Goal: Find specific fact: Find specific fact

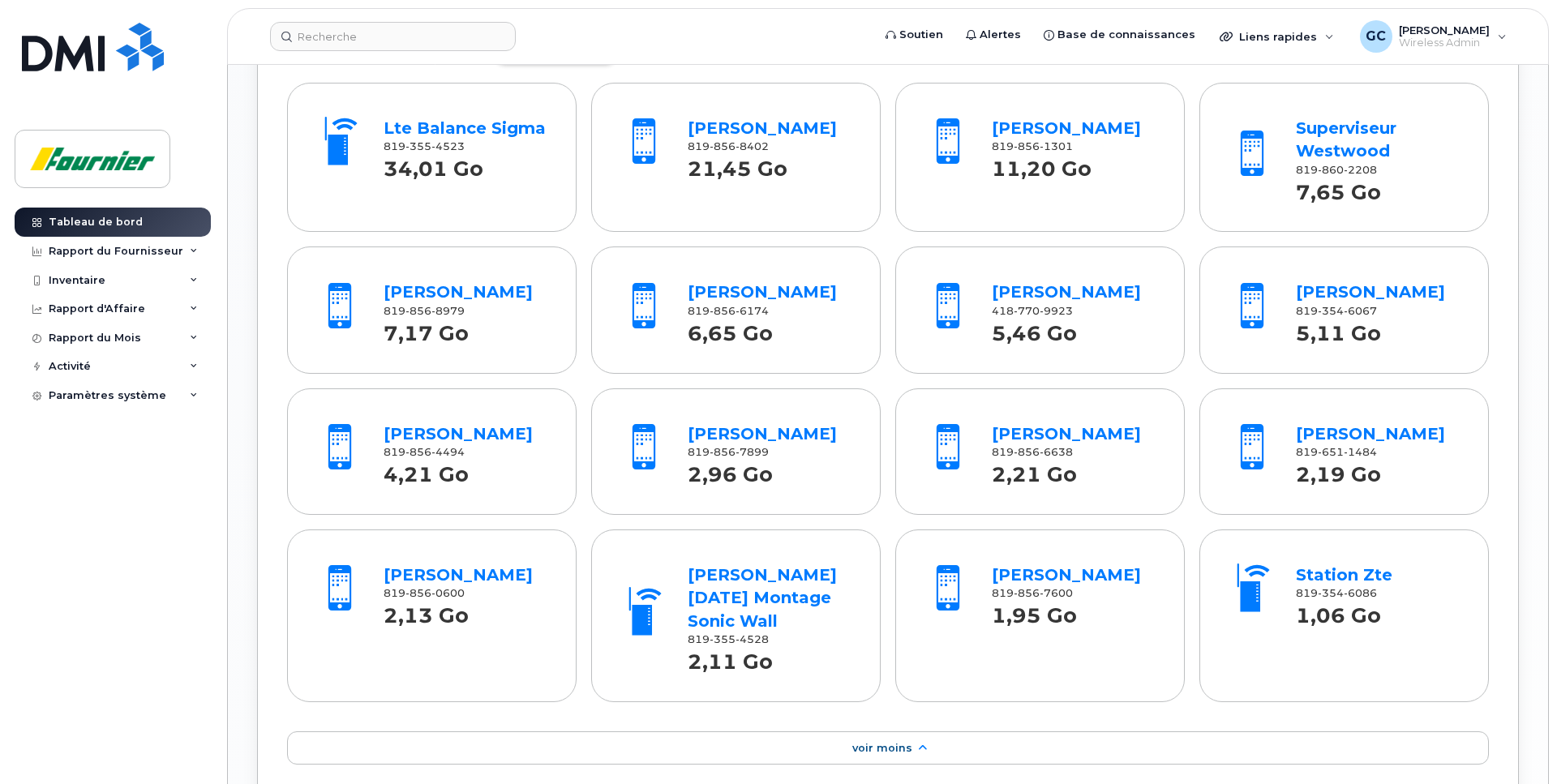
scroll to position [1736, 0]
click at [1343, 444] on link "Francois Gagnon" at bounding box center [1370, 433] width 149 height 20
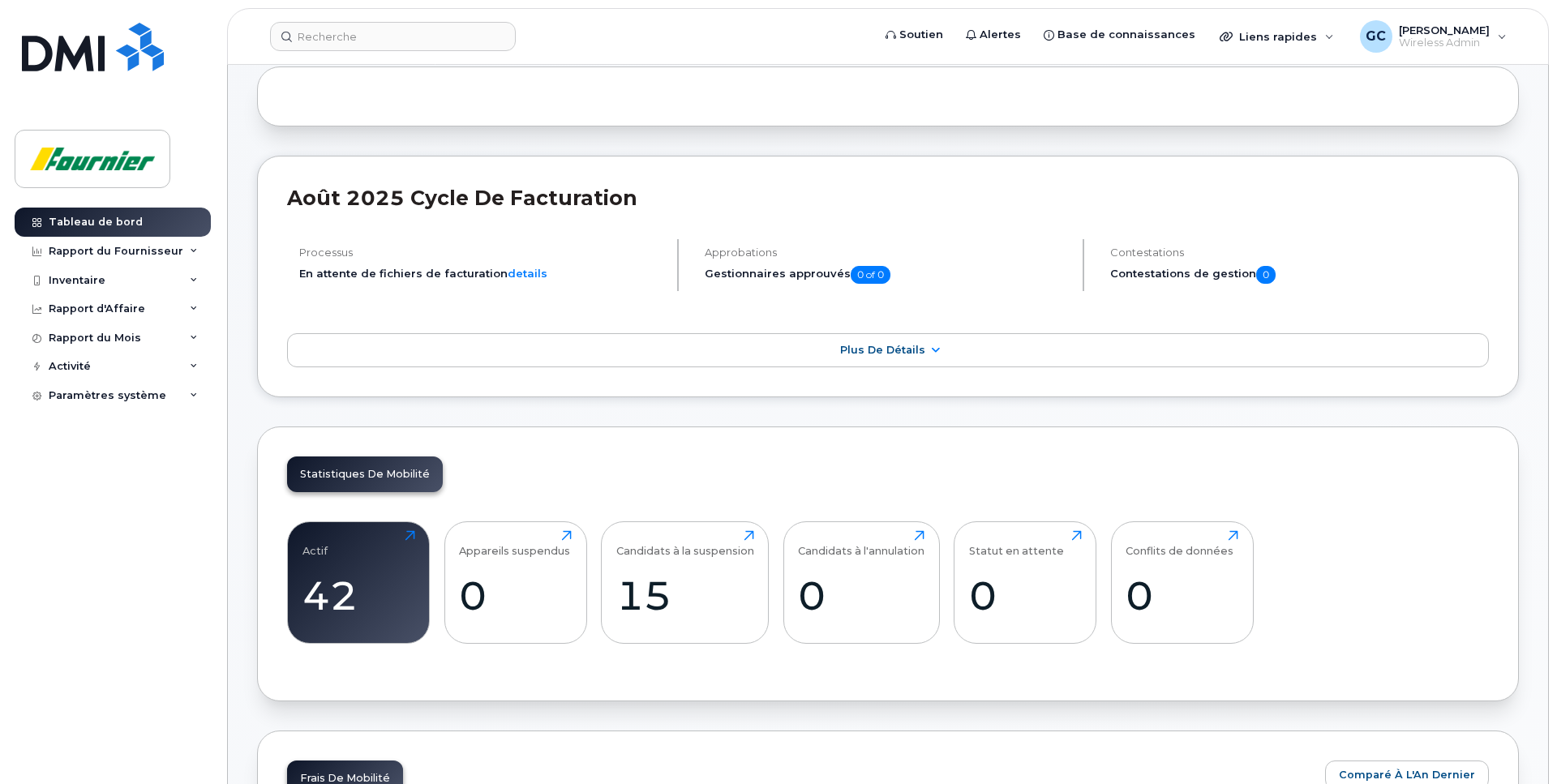
scroll to position [0, 0]
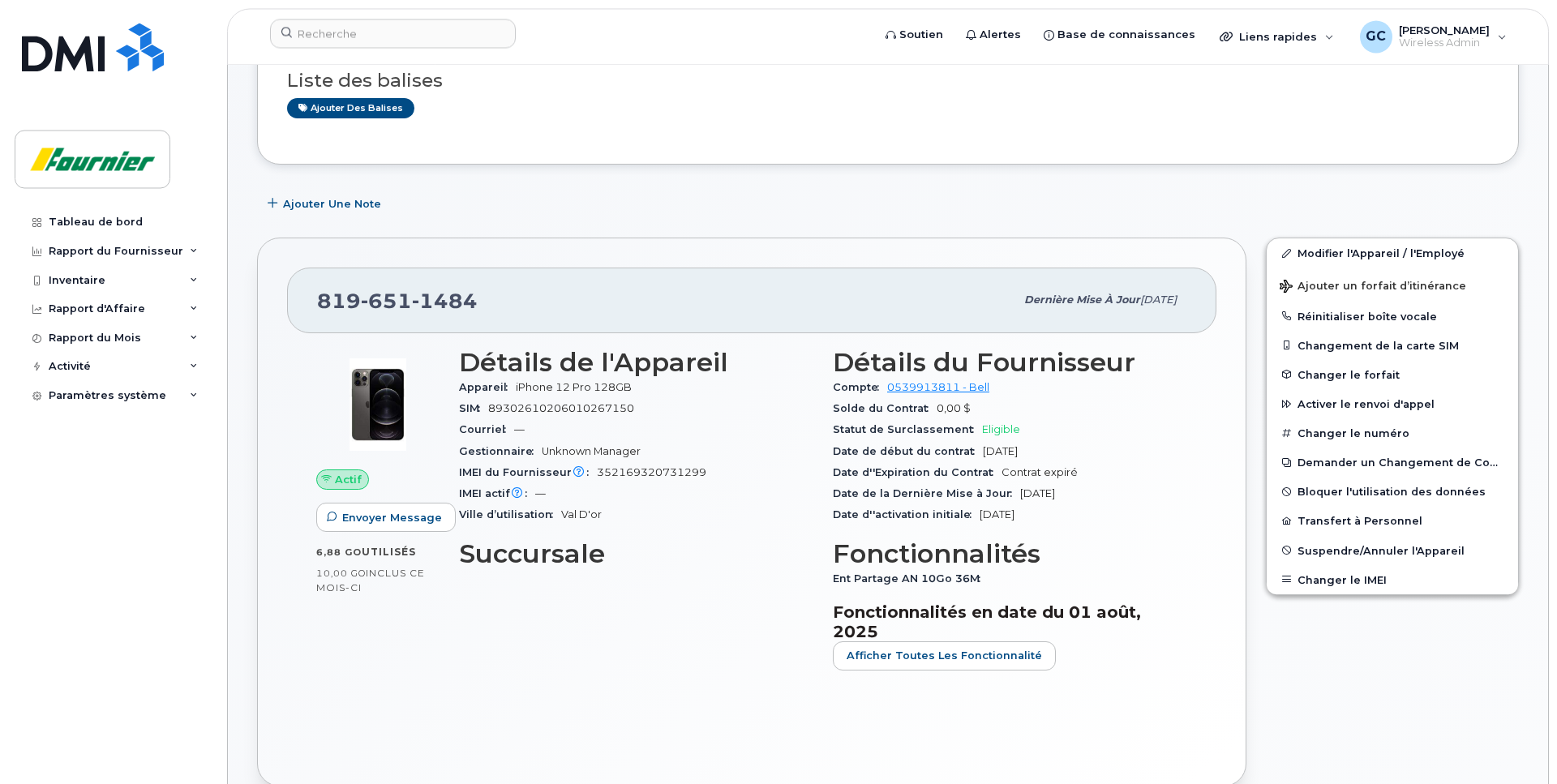
scroll to position [166, 0]
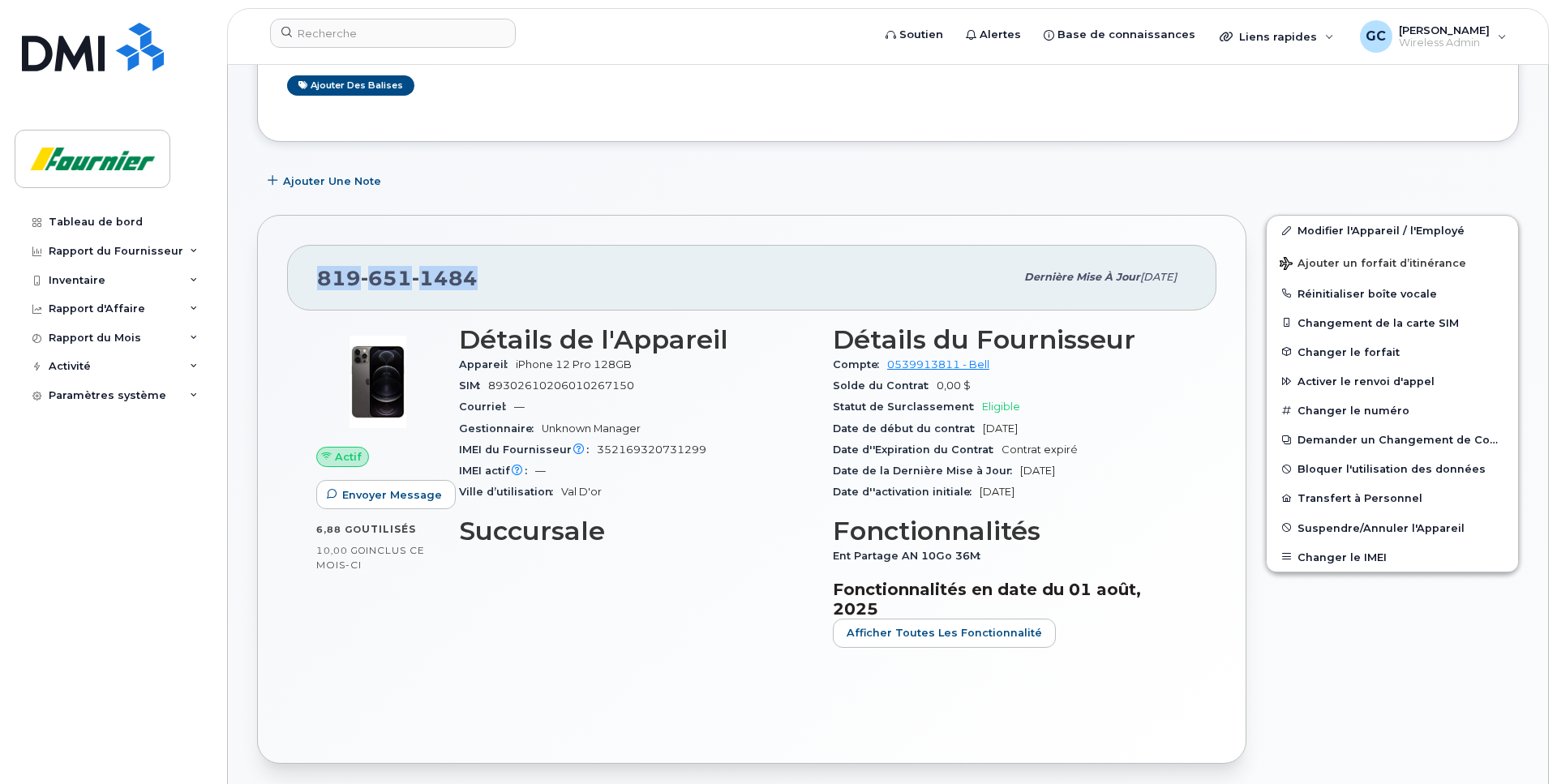
drag, startPoint x: 488, startPoint y: 277, endPoint x: 312, endPoint y: 279, distance: 176.0
click at [312, 279] on div "819 651 1484 Dernière mise à jour 23 oct., 2024" at bounding box center [751, 277] width 930 height 65
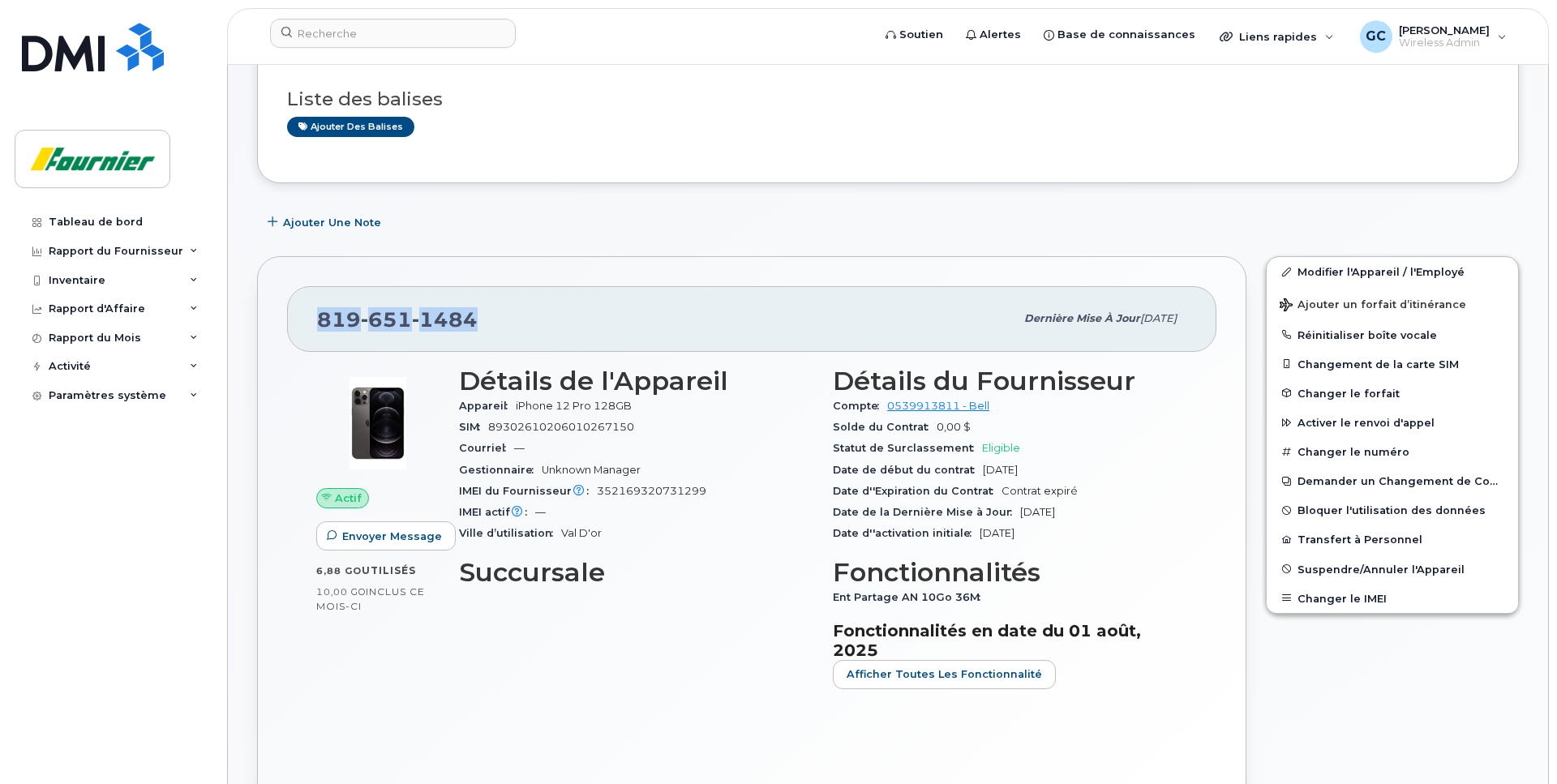
scroll to position [0, 0]
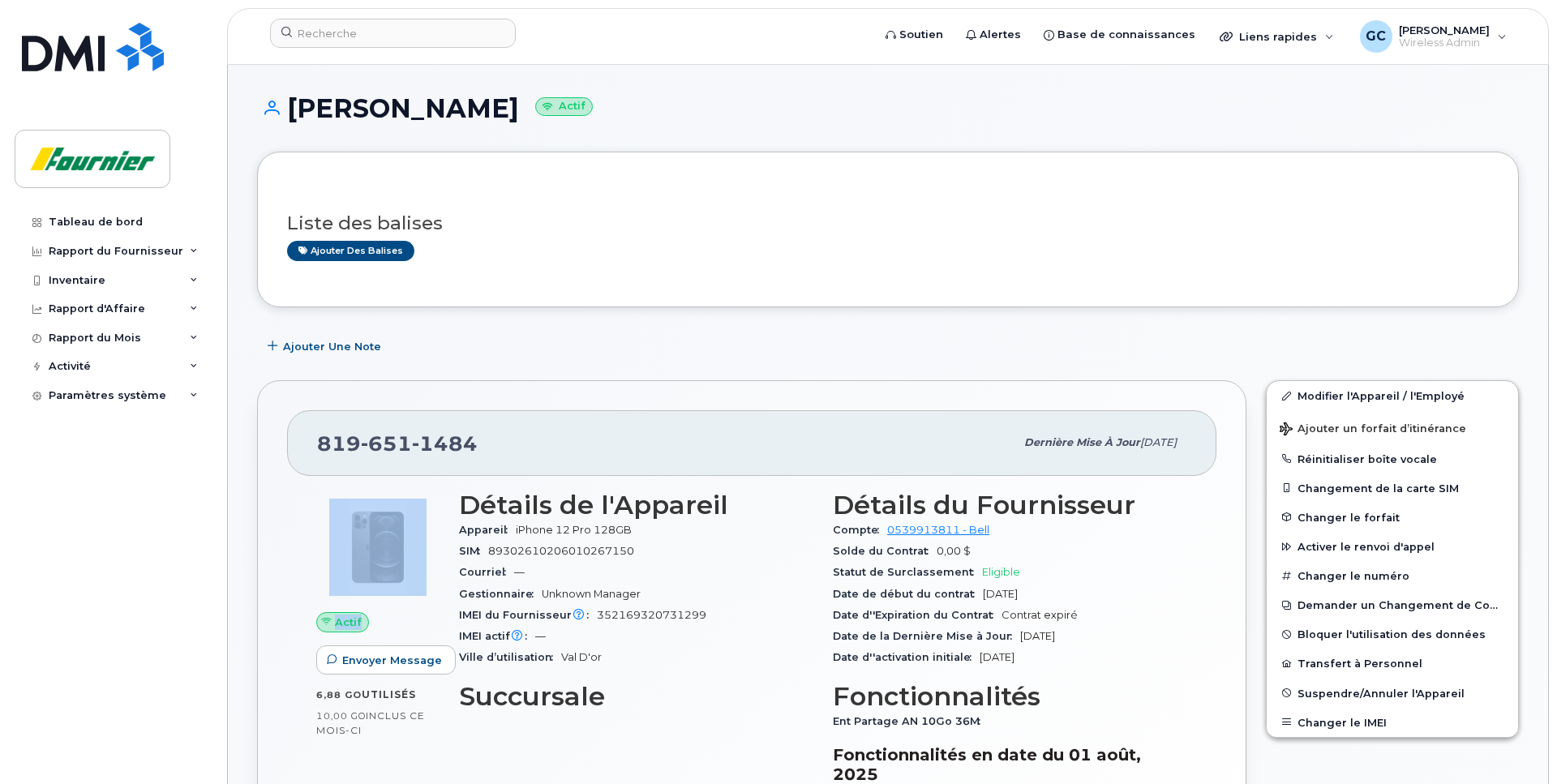
drag, startPoint x: 650, startPoint y: 682, endPoint x: 329, endPoint y: 527, distance: 356.5
click at [329, 527] on div "Actif Envoyer Message 6,88 Go  utilisés 10,00 Go  inclus ce mois-ci Détails de …" at bounding box center [751, 658] width 890 height 355
drag, startPoint x: 702, startPoint y: 619, endPoint x: 713, endPoint y: 618, distance: 11.0
click at [707, 618] on div "IMEI du Fournisseur L'IMEI de l'opérateur est celui signalé lors du dernier cyc…" at bounding box center [636, 615] width 354 height 21
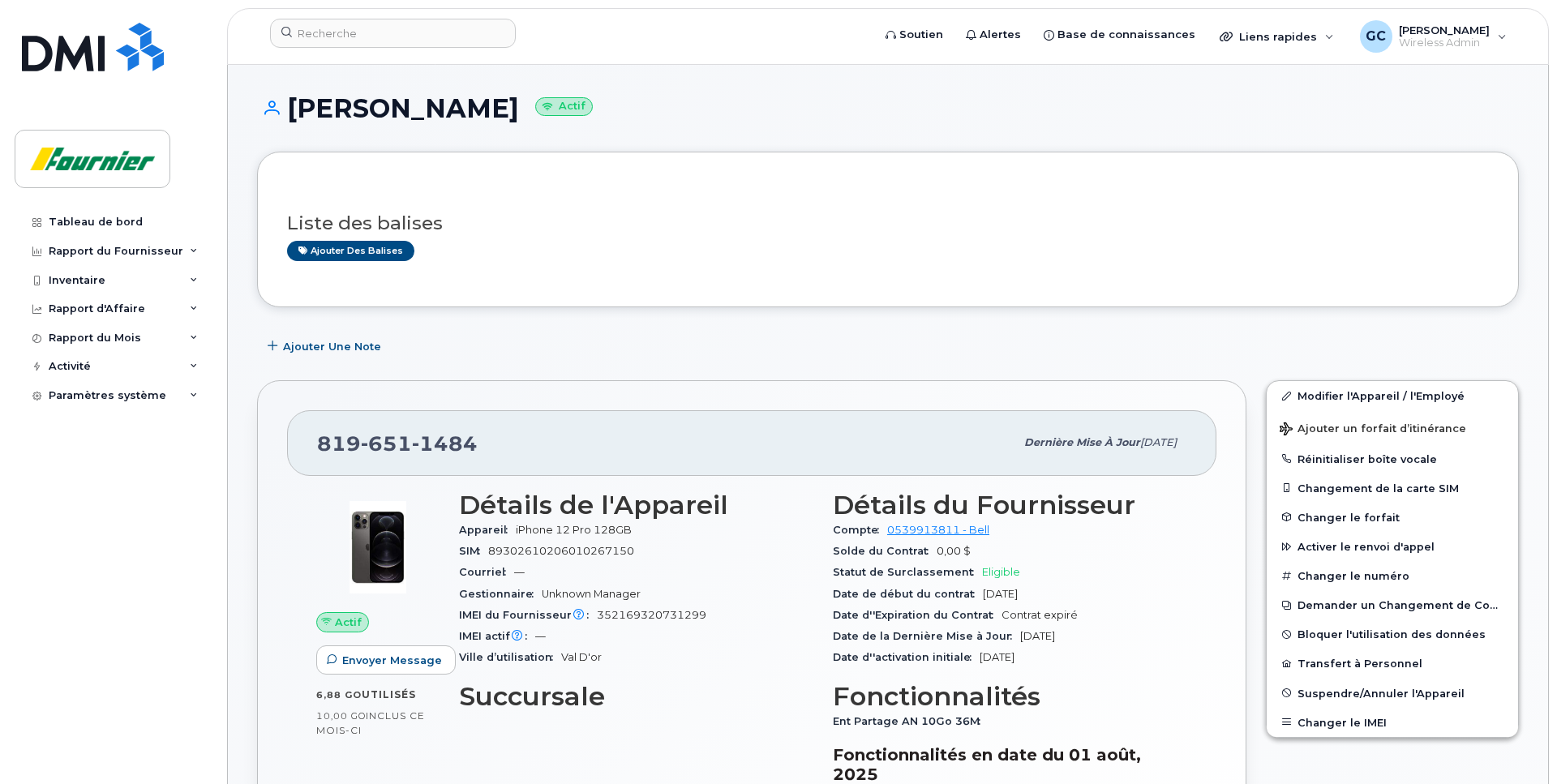
drag, startPoint x: 697, startPoint y: 618, endPoint x: 486, endPoint y: 621, distance: 211.0
click at [486, 621] on div "IMEI du Fournisseur L'IMEI de l'opérateur est celui signalé lors du dernier cyc…" at bounding box center [636, 615] width 354 height 21
drag, startPoint x: 489, startPoint y: 448, endPoint x: 235, endPoint y: 444, distance: 254.0
copy span "819 651 1484"
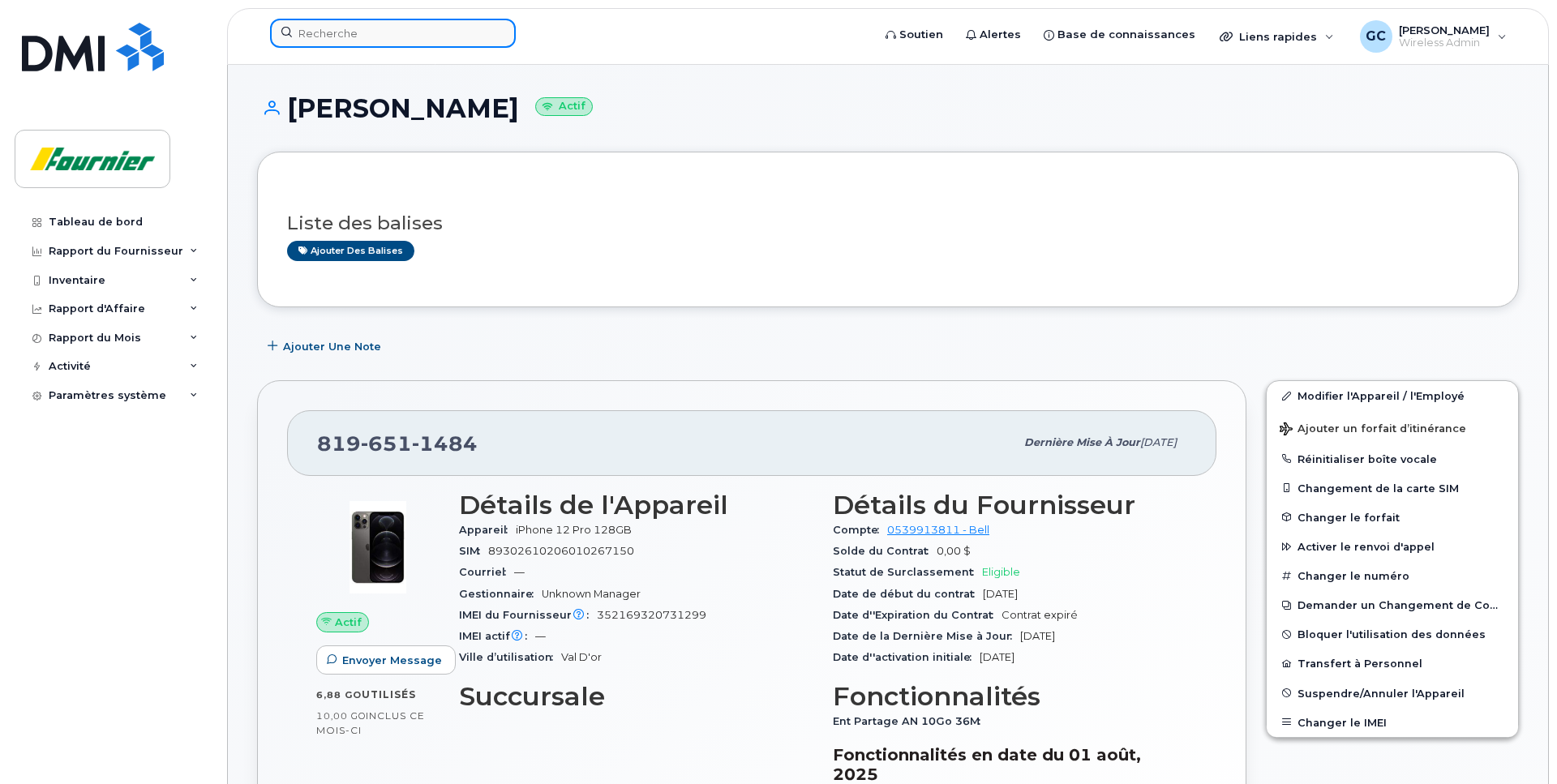
click at [369, 38] on input at bounding box center [393, 33] width 246 height 29
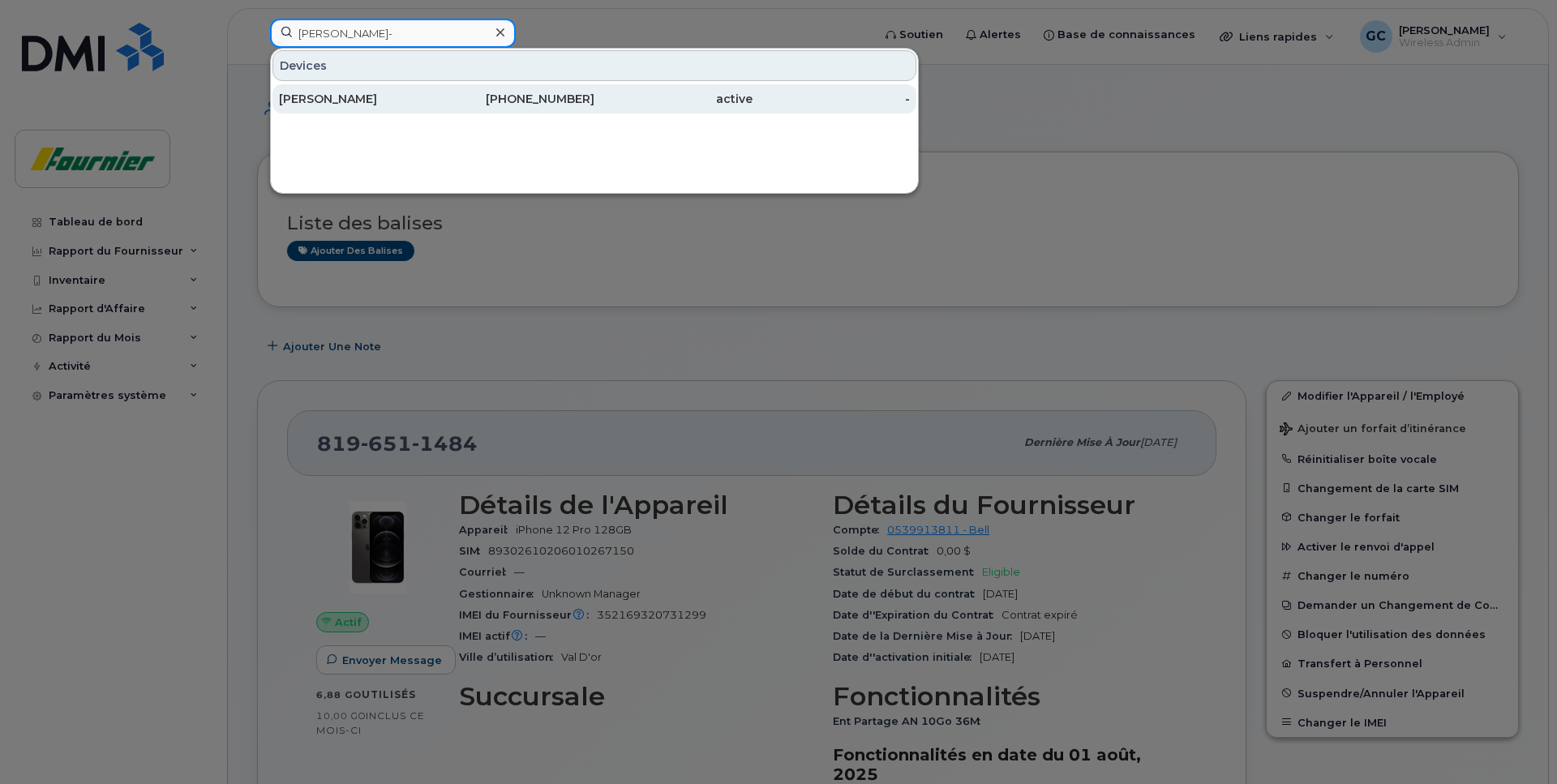
type input "jean-"
click at [367, 98] on div "[PERSON_NAME]" at bounding box center [358, 98] width 158 height 16
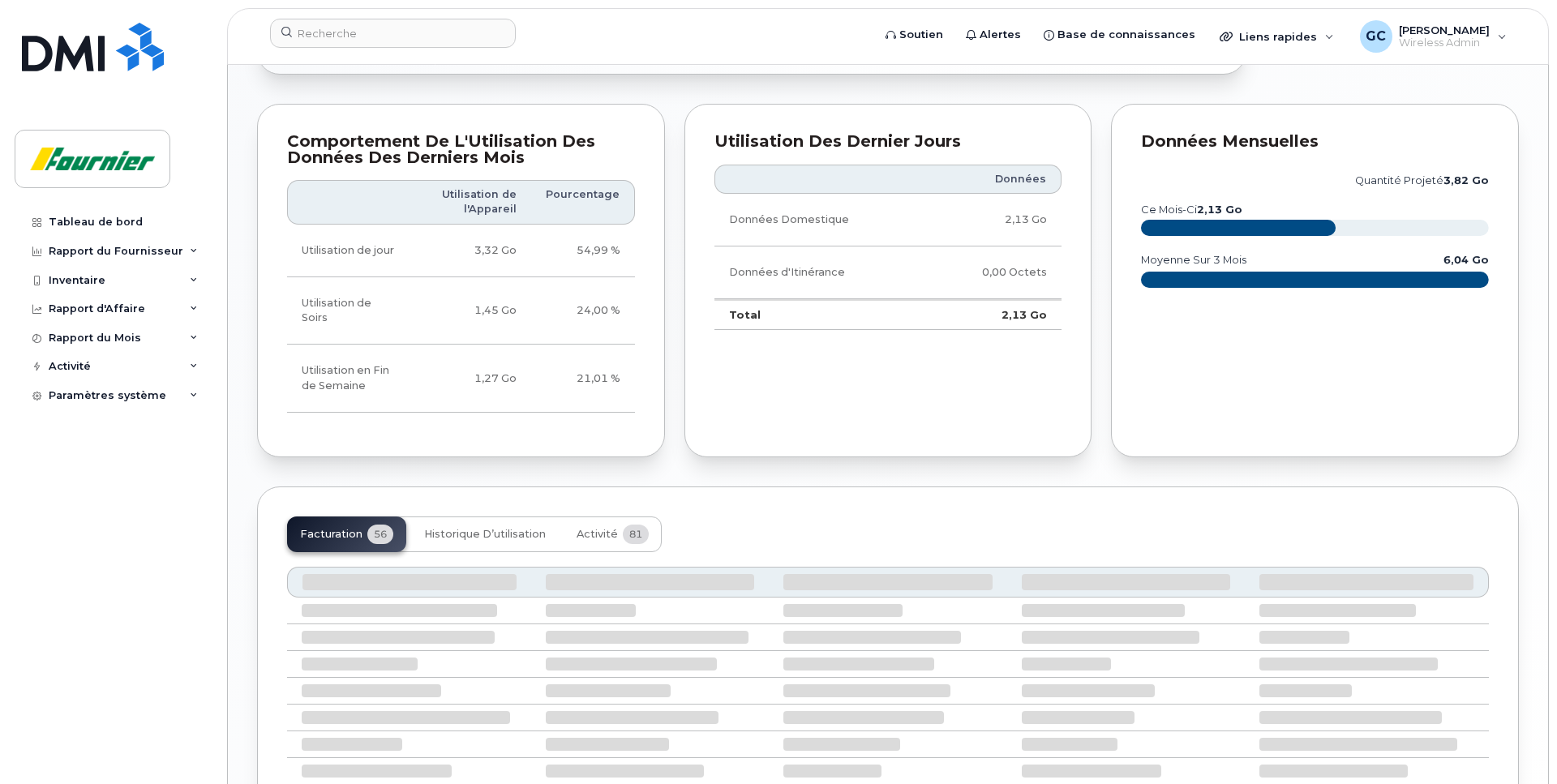
scroll to position [947, 0]
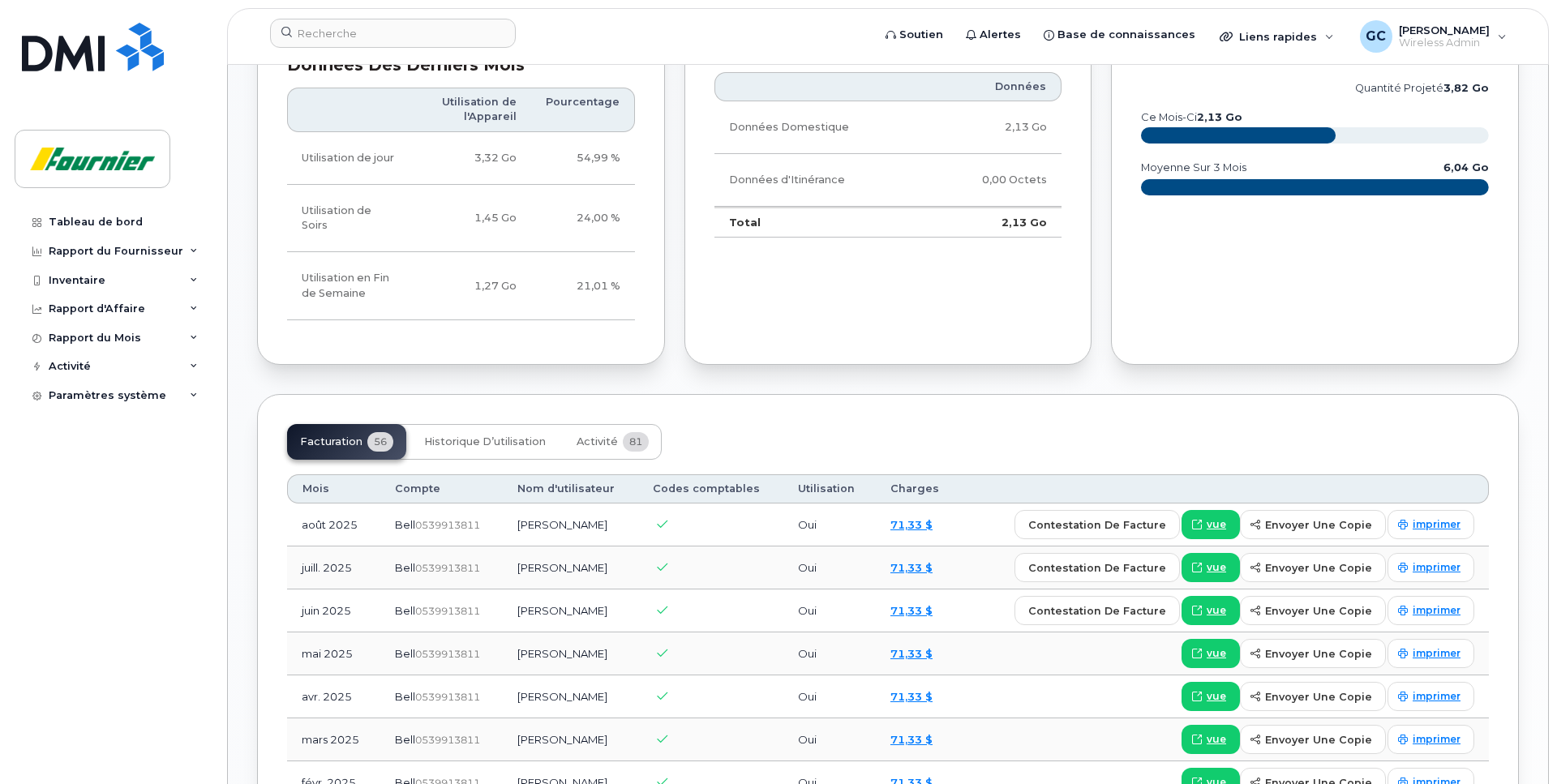
drag, startPoint x: 493, startPoint y: 496, endPoint x: 420, endPoint y: 492, distance: 73.1
click at [420, 517] on div "Bell  0539913811" at bounding box center [441, 525] width 93 height 15
copy span "0539913811"
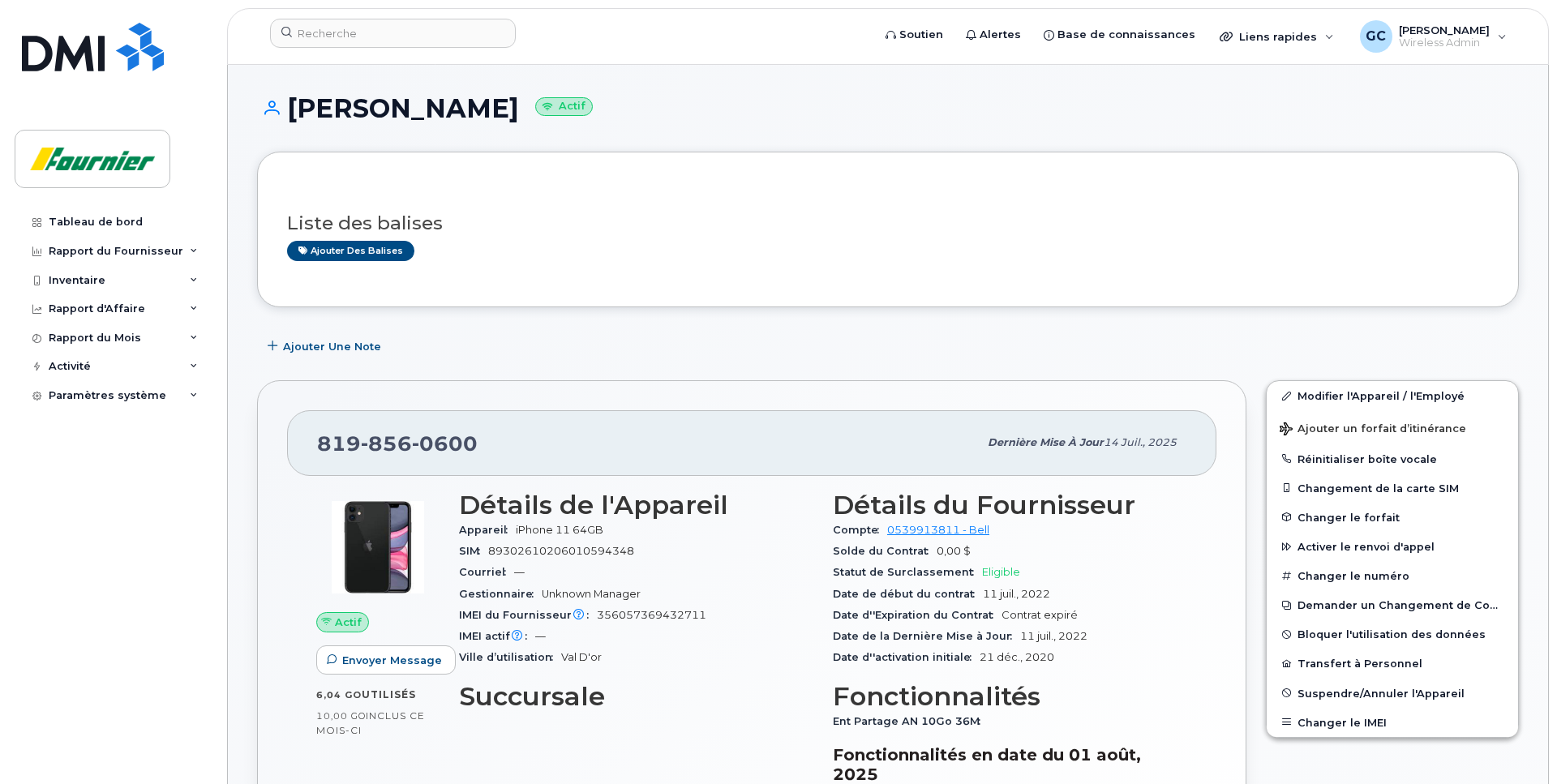
scroll to position [947, 0]
